Goal: Use online tool/utility: Utilize a website feature to perform a specific function

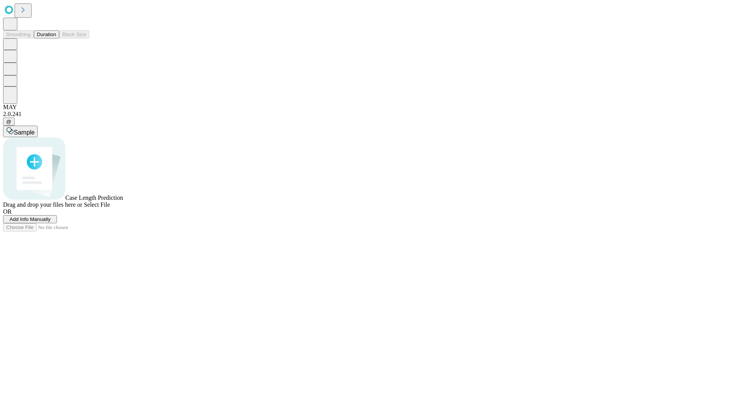
click at [56, 38] on button "Duration" at bounding box center [46, 34] width 25 height 8
click at [51, 222] on span "Add Info Manually" at bounding box center [30, 219] width 41 height 6
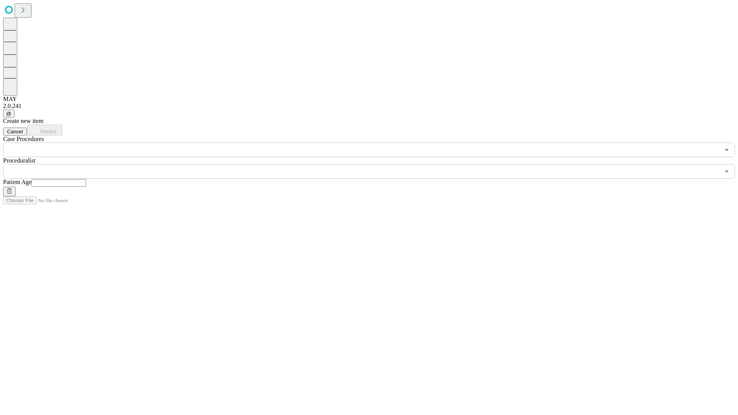
click at [86, 179] on input "text" at bounding box center [59, 183] width 55 height 8
type input "**"
click at [374, 164] on input "text" at bounding box center [361, 171] width 717 height 15
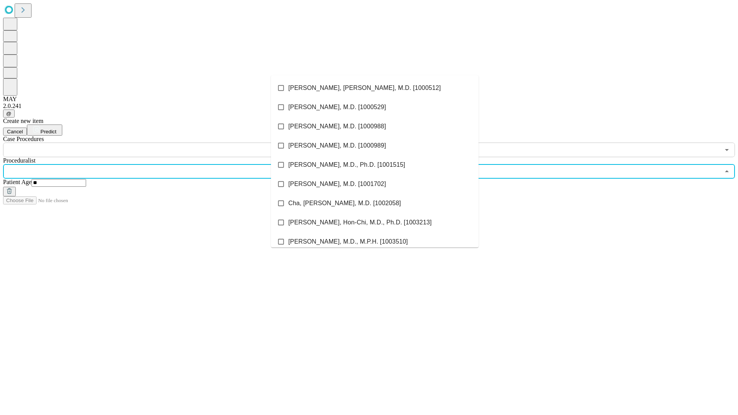
click at [375, 88] on li "[PERSON_NAME], [PERSON_NAME], M.D. [1000512]" at bounding box center [375, 87] width 208 height 19
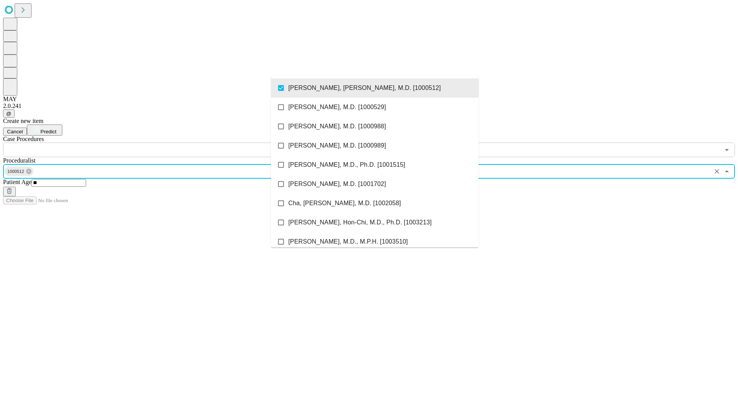
click at [161, 143] on input "text" at bounding box center [361, 150] width 717 height 15
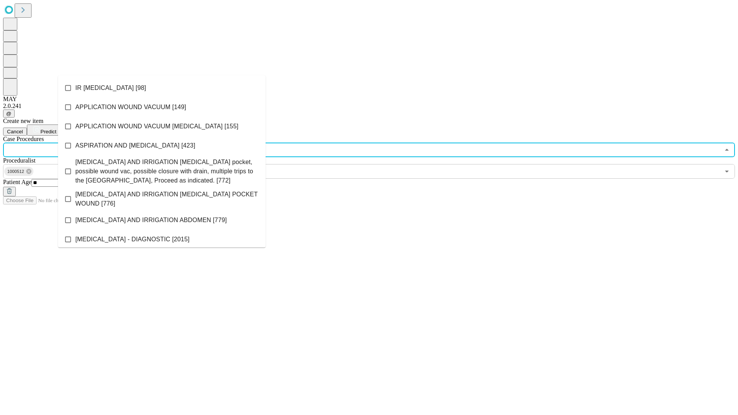
click at [162, 88] on li "IR [MEDICAL_DATA] [98]" at bounding box center [162, 87] width 208 height 19
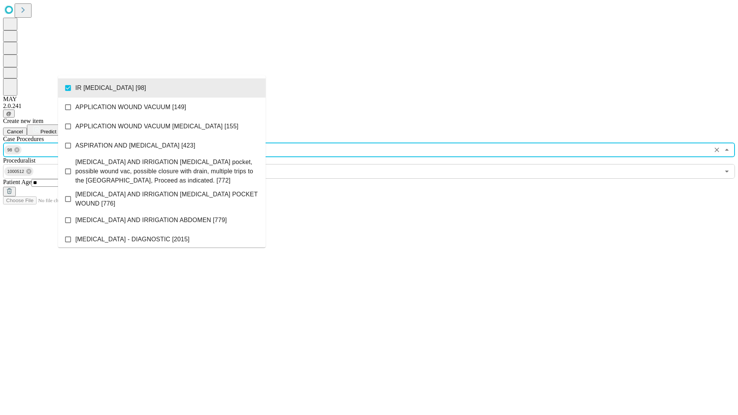
click at [56, 129] on span "Predict" at bounding box center [48, 132] width 16 height 6
